Goal: Task Accomplishment & Management: Manage account settings

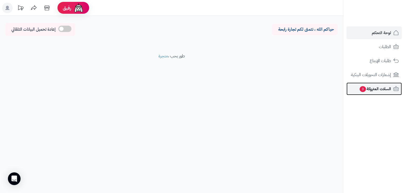
click at [379, 86] on span "السلات المتروكة 3" at bounding box center [375, 88] width 32 height 7
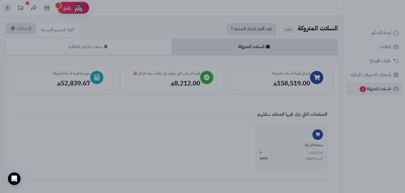
click at [68, 136] on div at bounding box center [202, 96] width 405 height 193
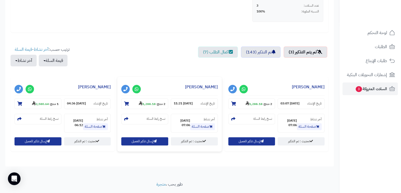
scroll to position [161, 0]
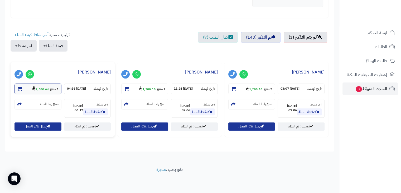
click at [44, 88] on strong "2,580.64" at bounding box center [40, 89] width 17 height 5
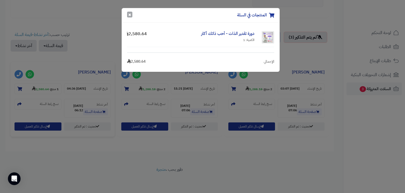
click at [131, 16] on button "×" at bounding box center [129, 15] width 5 height 6
